Goal: Navigation & Orientation: Find specific page/section

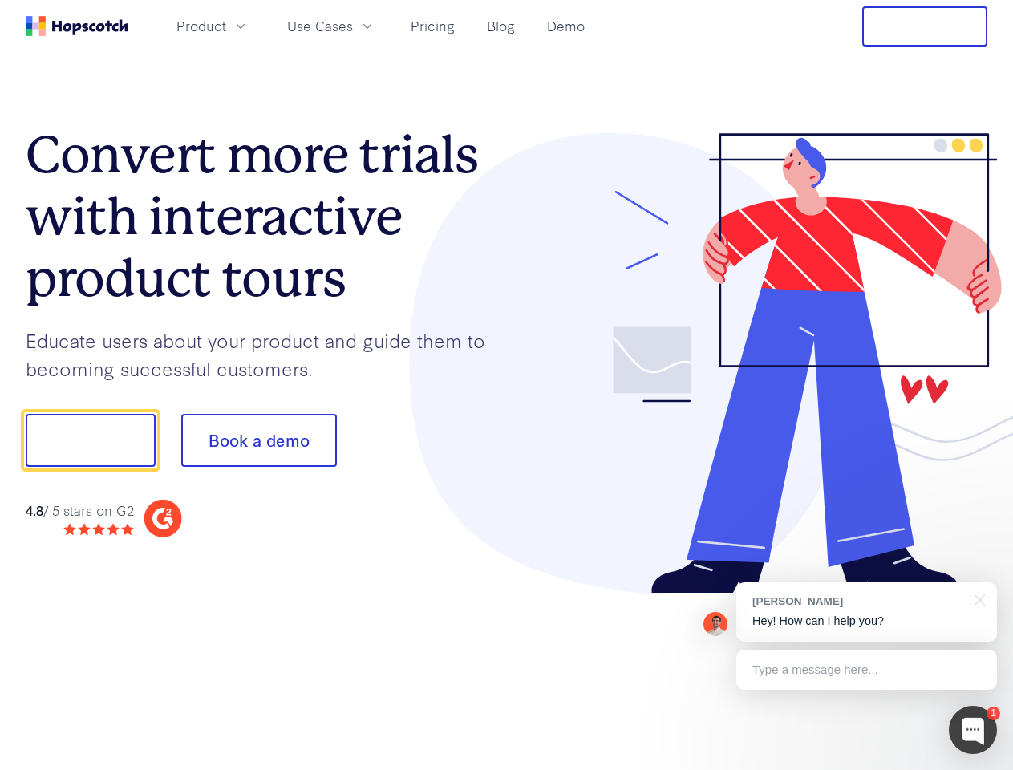
click at [507, 385] on div at bounding box center [747, 363] width 481 height 461
click at [226, 26] on span "Product" at bounding box center [202, 26] width 50 height 20
click at [353, 26] on span "Use Cases" at bounding box center [320, 26] width 66 height 20
click at [925, 26] on button "Free Trial" at bounding box center [924, 26] width 125 height 40
click at [90, 440] on button "Show me!" at bounding box center [91, 440] width 130 height 53
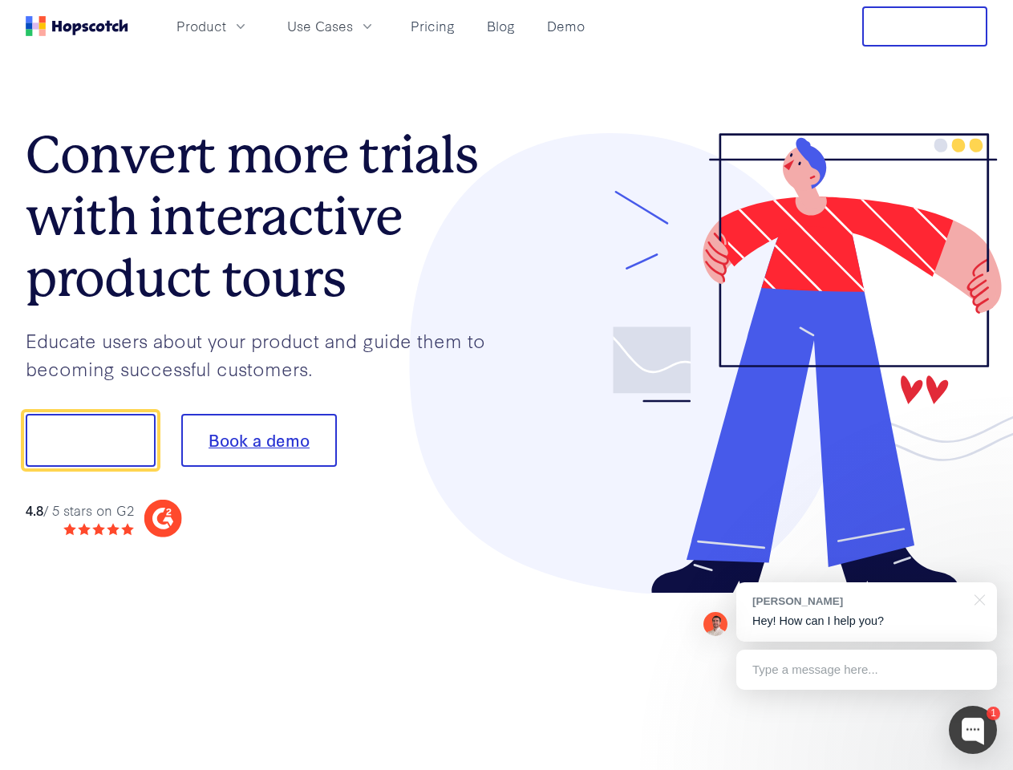
click at [258, 440] on button "Book a demo" at bounding box center [259, 440] width 156 height 53
click at [973, 730] on div at bounding box center [973, 730] width 48 height 48
click at [867, 612] on div "[PERSON_NAME] Hey! How can I help you?" at bounding box center [867, 611] width 261 height 59
click at [977, 599] on div at bounding box center [846, 438] width 301 height 535
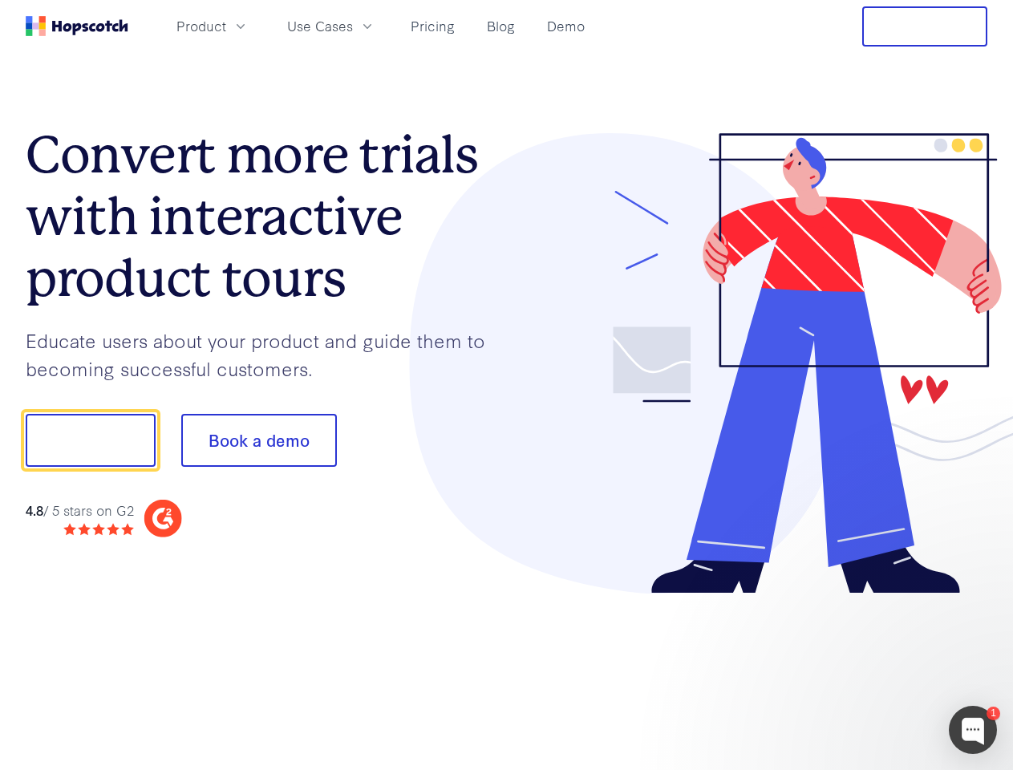
click at [867, 670] on div at bounding box center [846, 546] width 301 height 320
